Goal: Check status

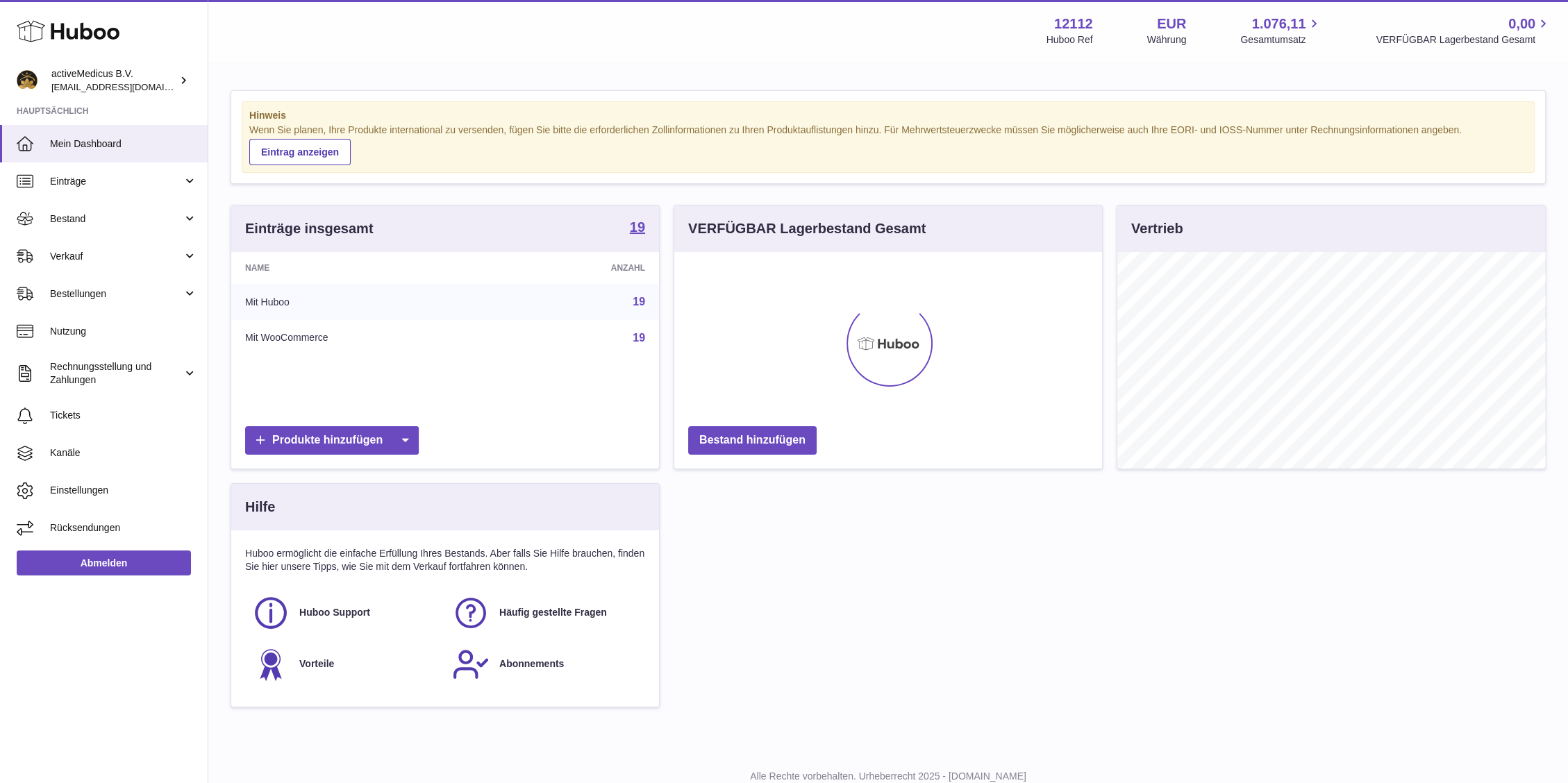
scroll to position [217, 428]
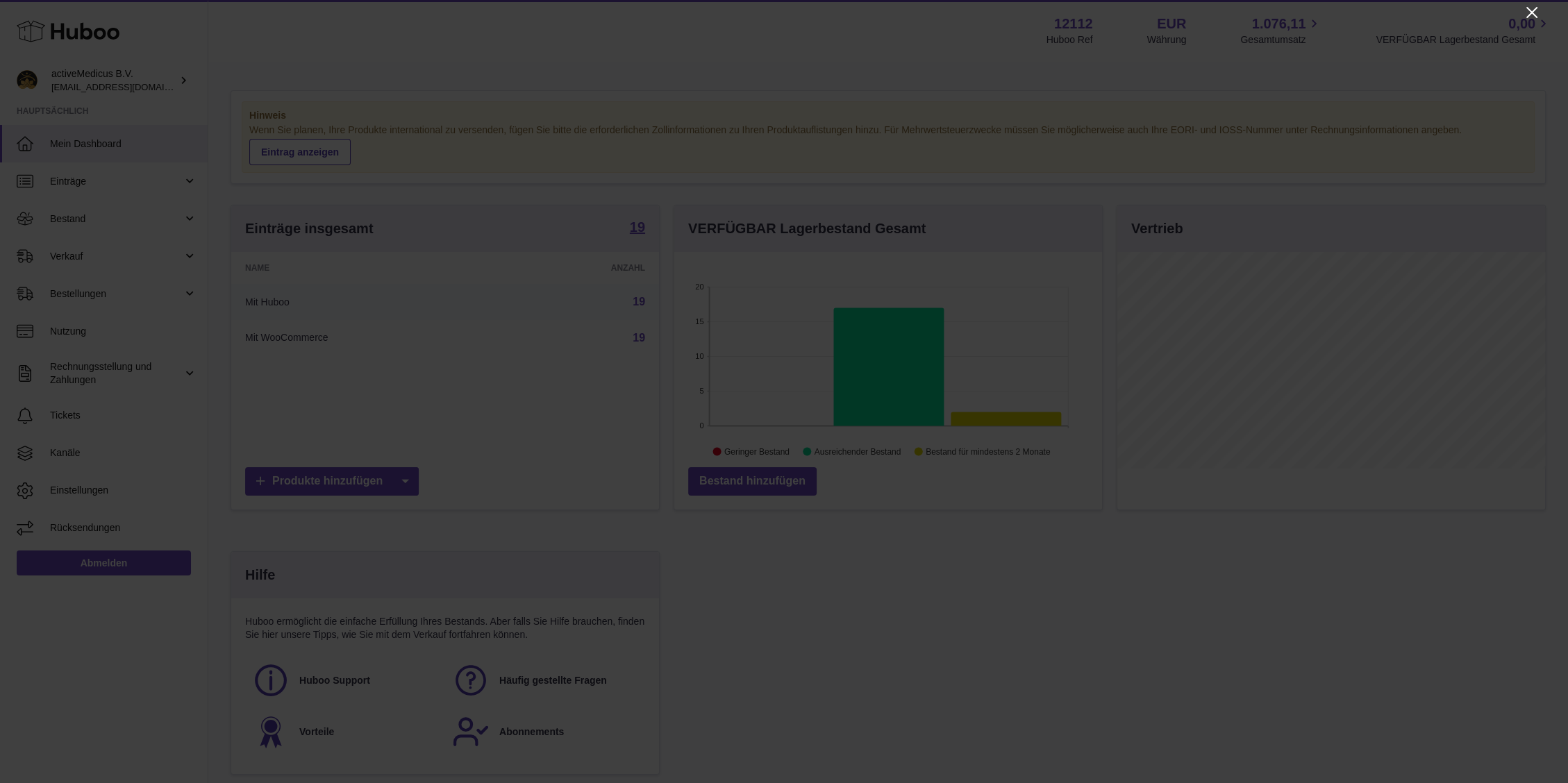
click at [1526, 16] on icon "Close" at bounding box center [1531, 12] width 17 height 17
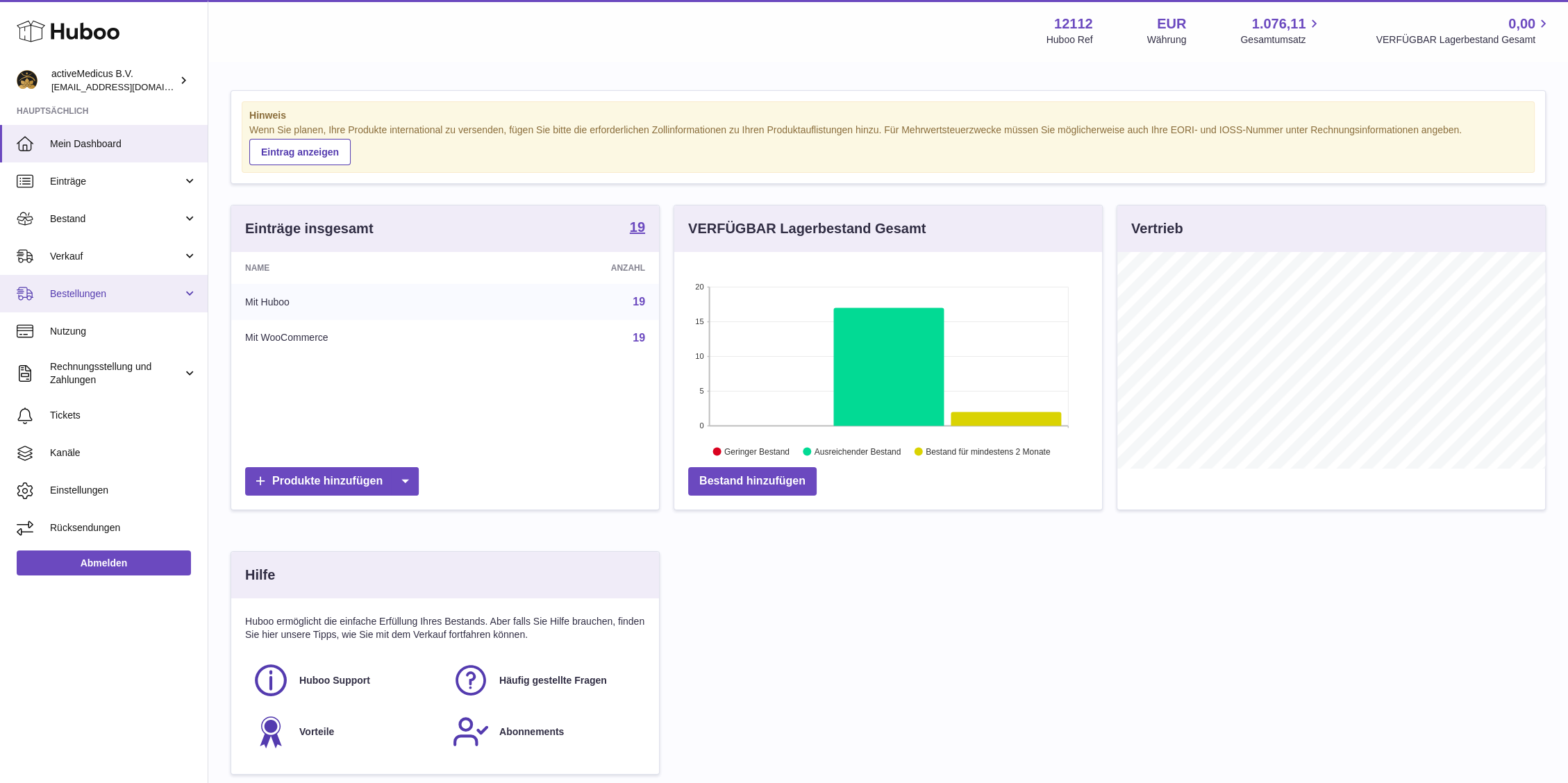
click at [108, 295] on span "Bestellungen" at bounding box center [116, 294] width 132 height 13
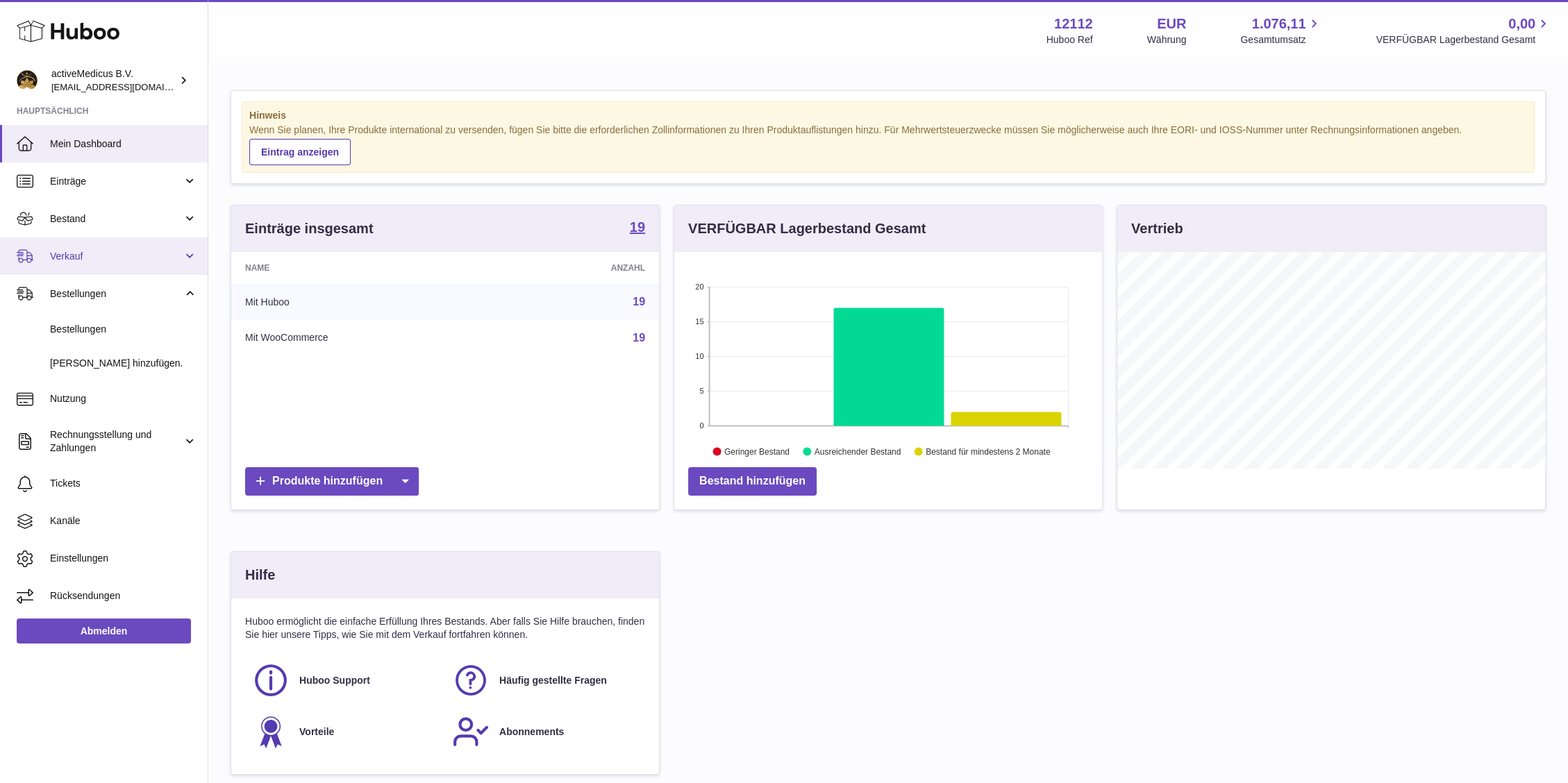
click at [114, 254] on span "Verkauf" at bounding box center [116, 256] width 132 height 13
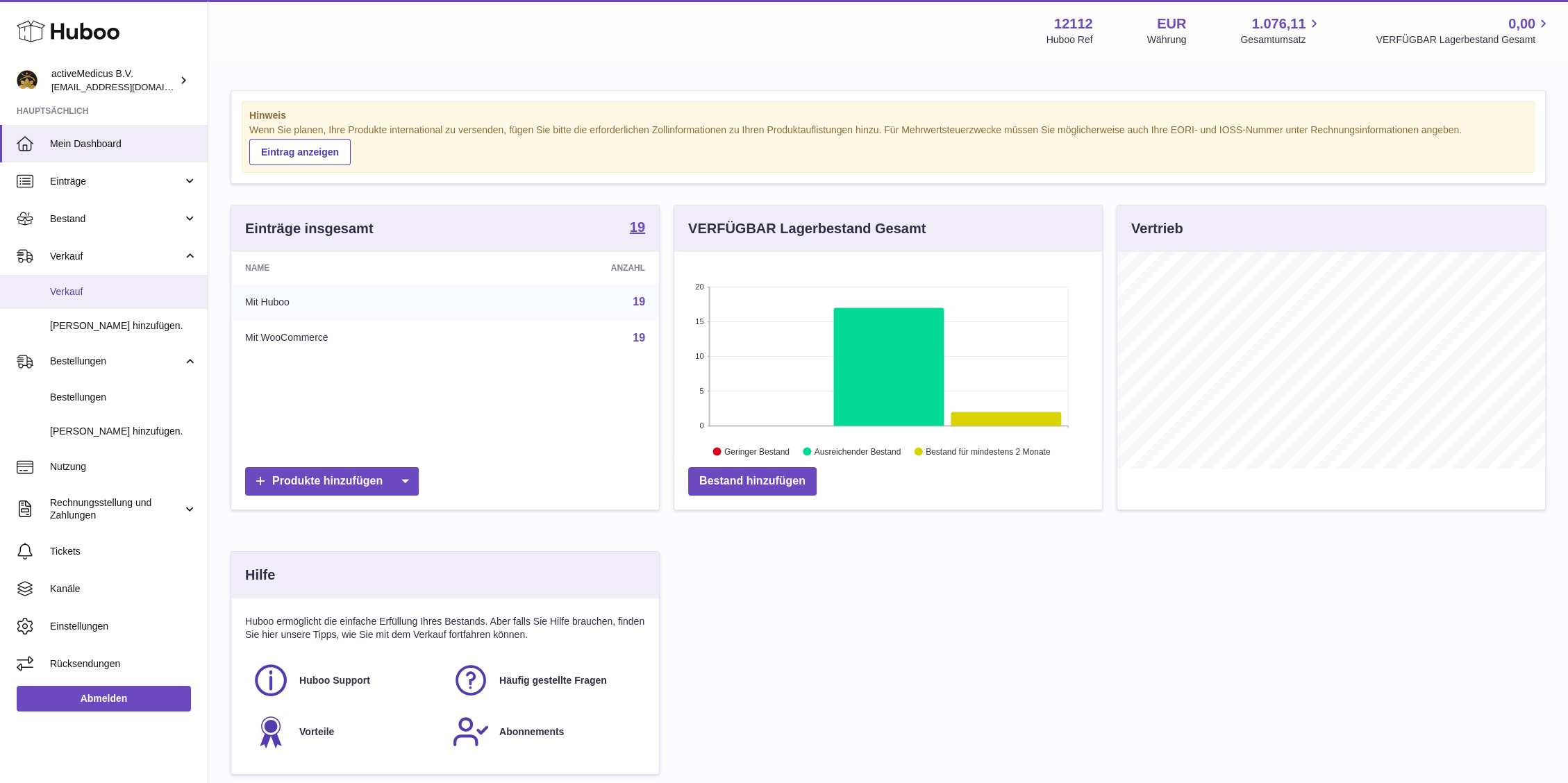
click at [115, 290] on span "Verkauf" at bounding box center [123, 291] width 147 height 13
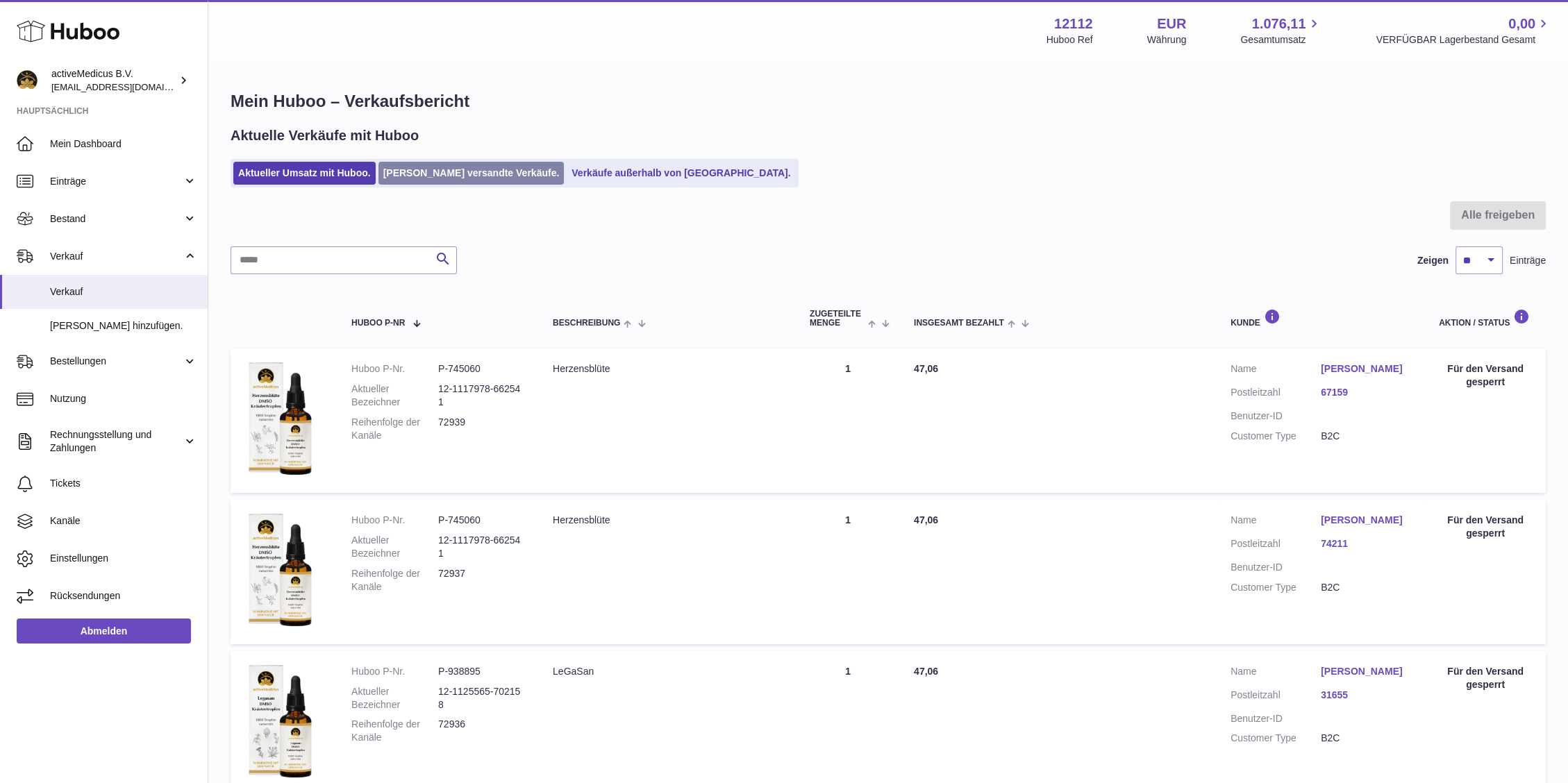
click at [424, 170] on link "[PERSON_NAME] versandte Verkäufe." at bounding box center [471, 173] width 186 height 23
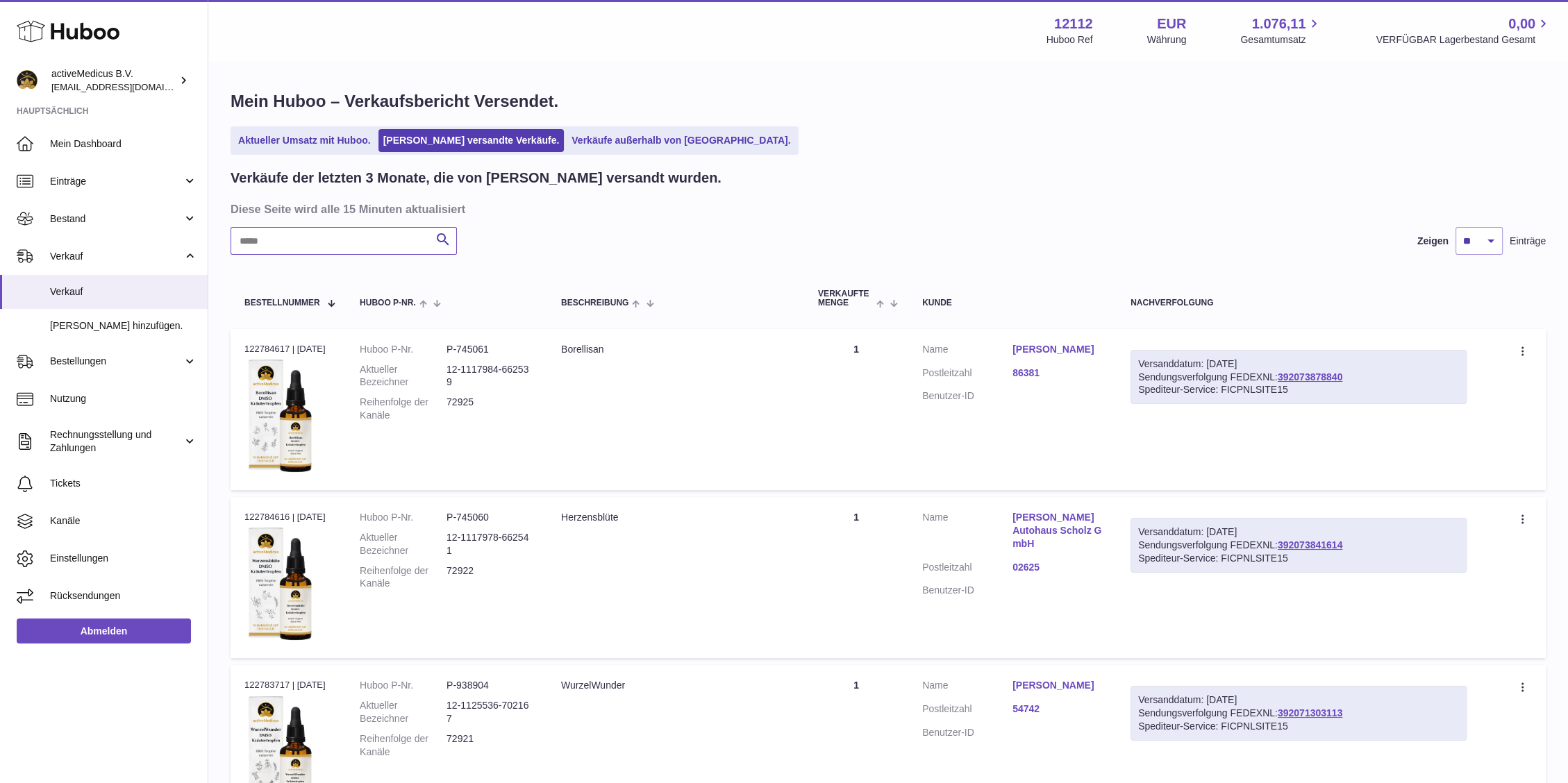
click at [298, 247] on input "text" at bounding box center [344, 240] width 226 height 28
type input "*****"
click at [1311, 377] on link "392026939986" at bounding box center [1310, 377] width 65 height 11
